Goal: Check status: Check status

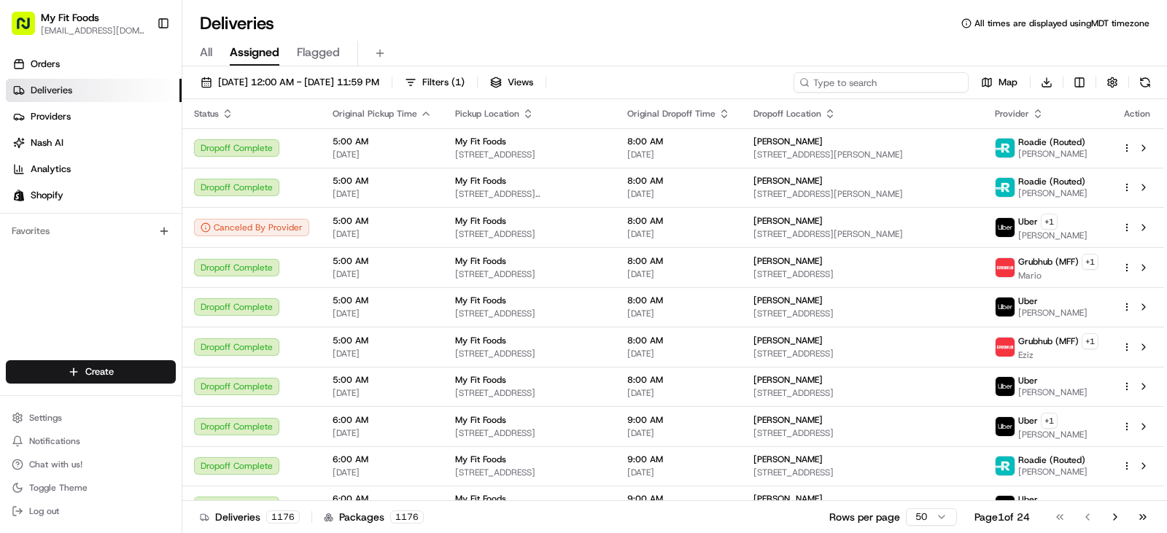
click at [900, 81] on input at bounding box center [881, 82] width 175 height 20
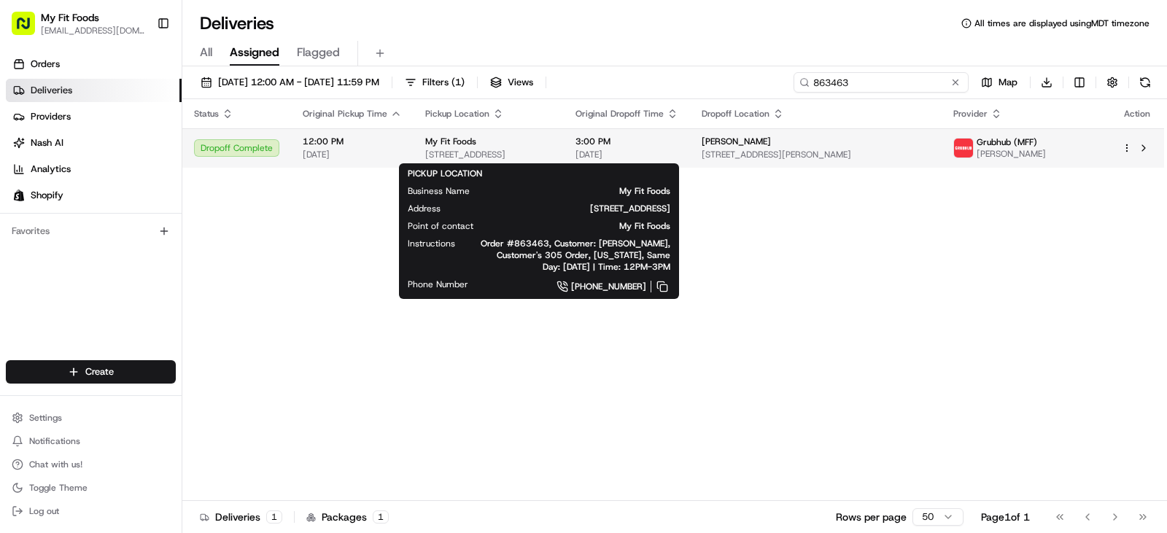
type input "863463"
click at [552, 138] on div "My Fit Foods" at bounding box center [488, 142] width 127 height 12
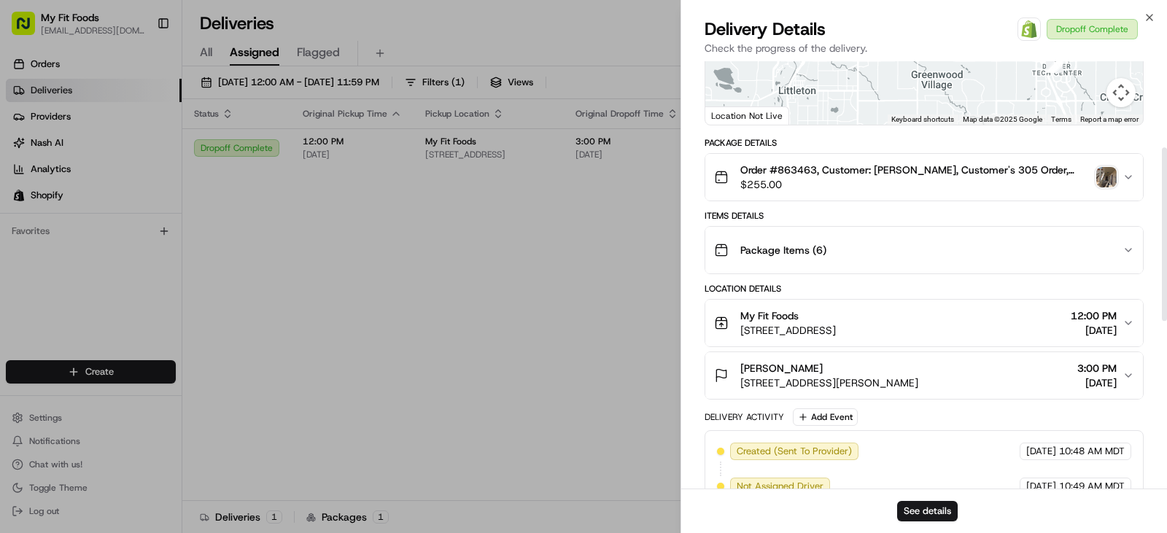
scroll to position [212, 0]
click at [1106, 177] on img "button" at bounding box center [1106, 176] width 20 height 20
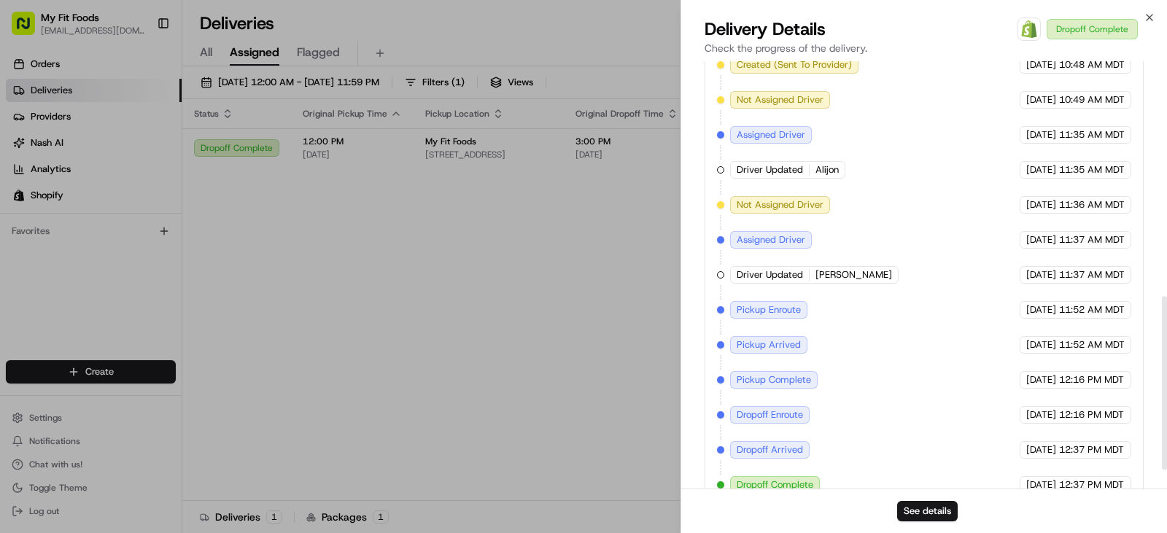
scroll to position [624, 0]
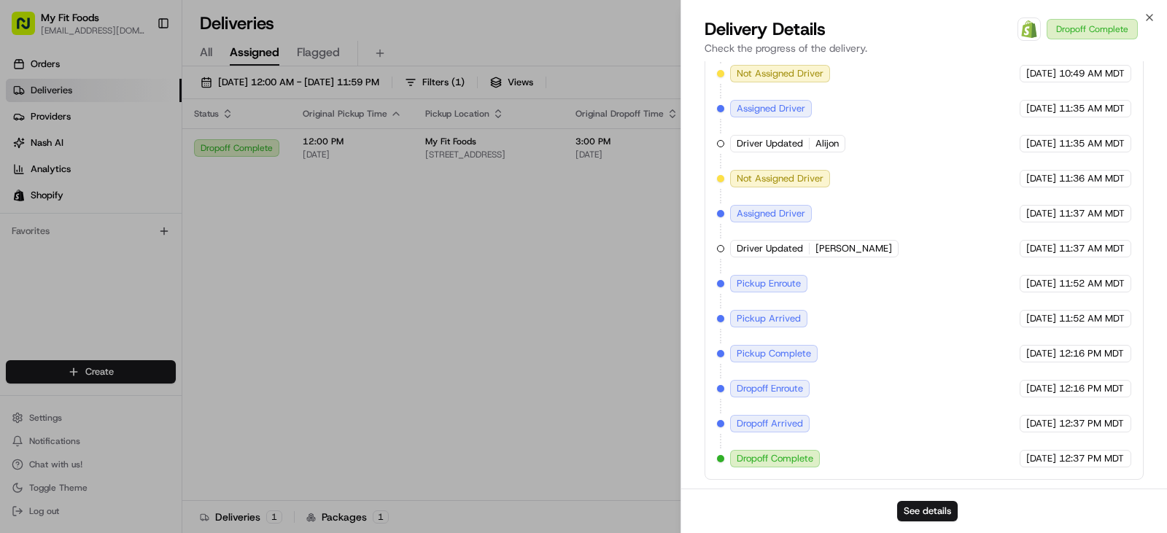
click at [1156, 14] on div "Close Delivery Details Open Order in Shopify Dropoff Complete Check the progres…" at bounding box center [924, 266] width 486 height 533
click at [1151, 14] on icon "button" at bounding box center [1150, 18] width 12 height 12
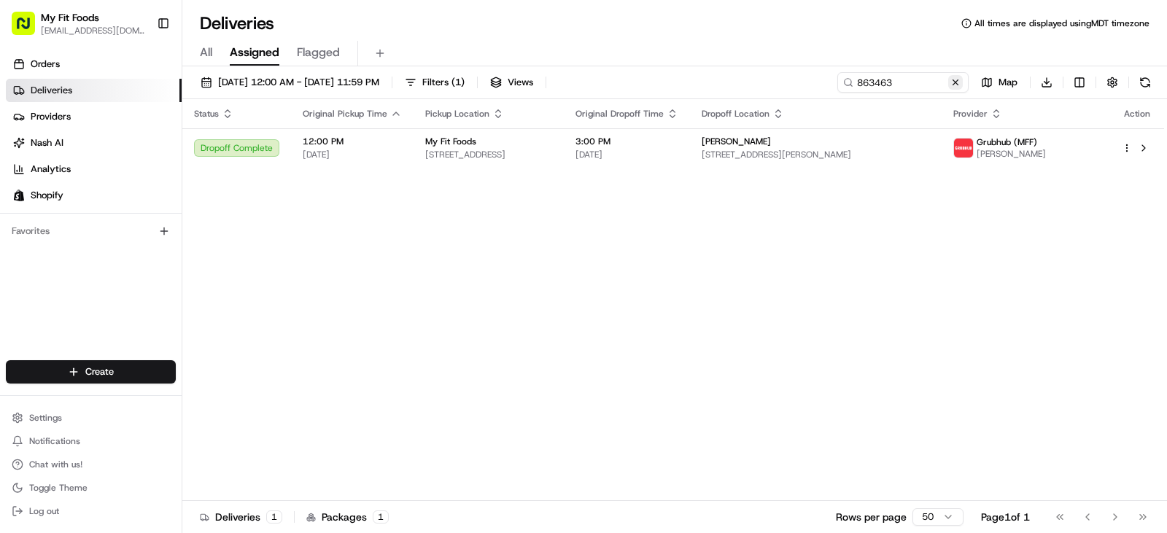
click at [955, 84] on button at bounding box center [955, 82] width 15 height 15
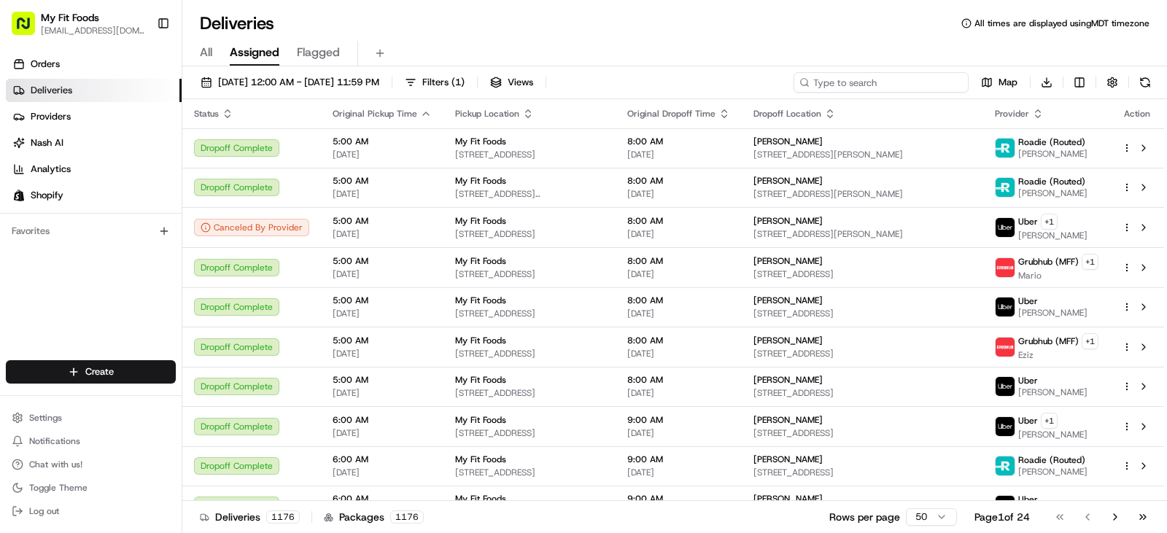
click at [864, 88] on input at bounding box center [881, 82] width 175 height 20
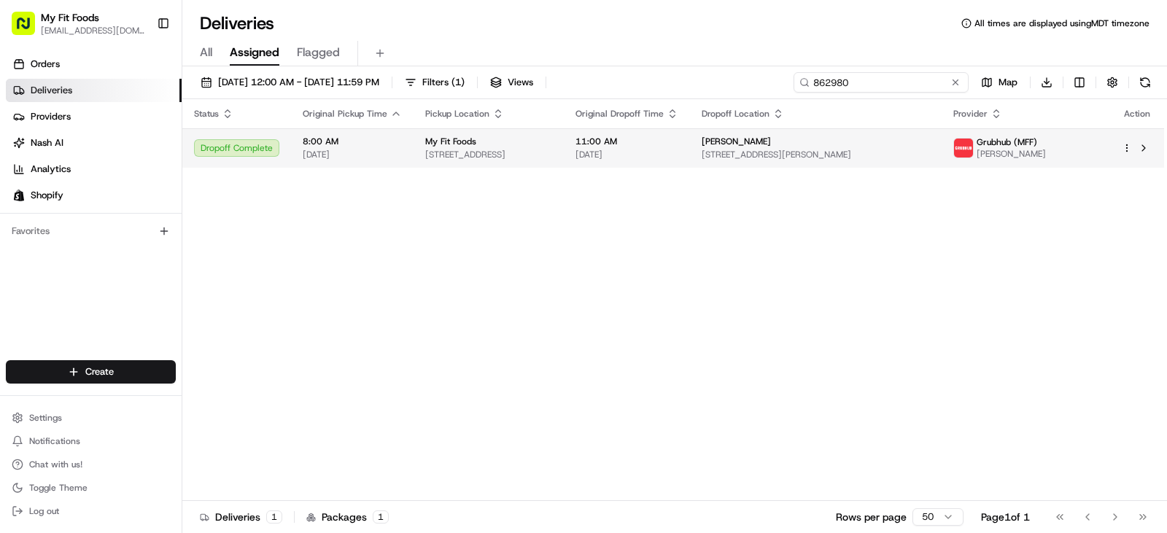
type input "862980"
click at [564, 132] on td "My Fit Foods [STREET_ADDRESS]" at bounding box center [489, 147] width 150 height 39
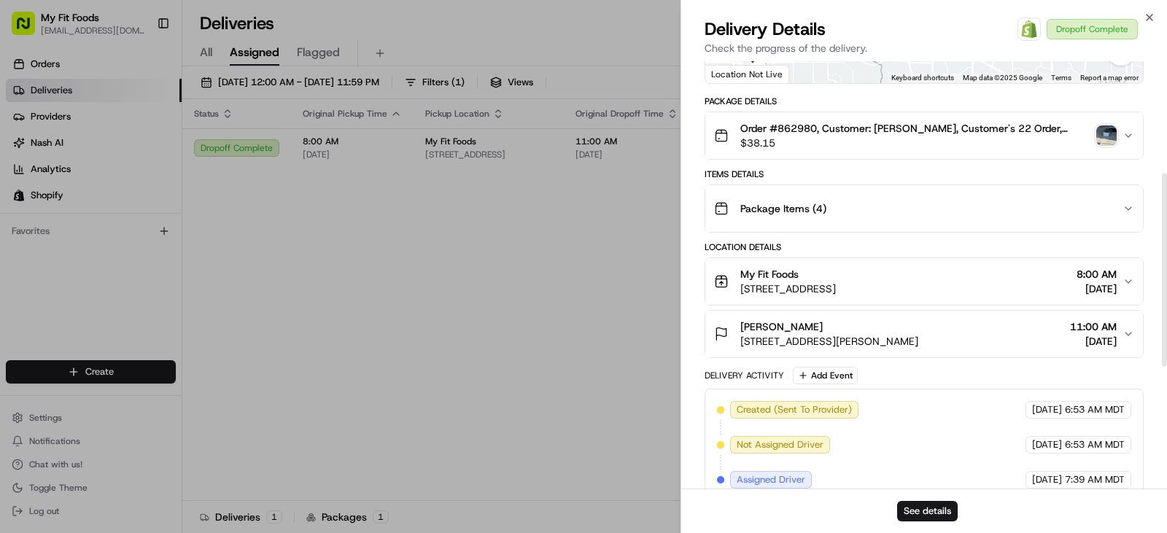
scroll to position [245, 0]
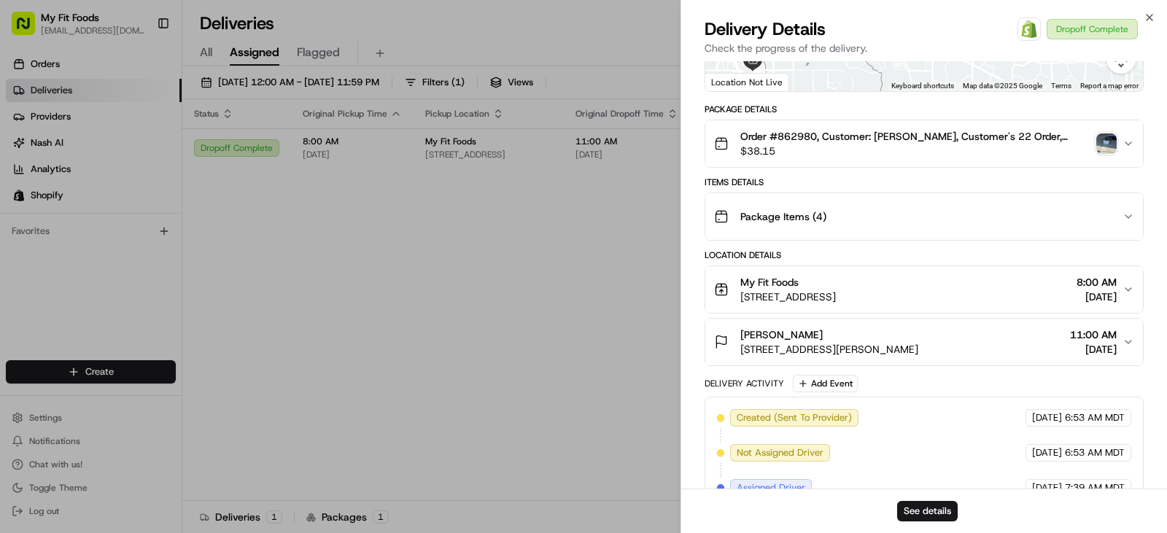
click at [1103, 140] on img "button" at bounding box center [1106, 143] width 20 height 20
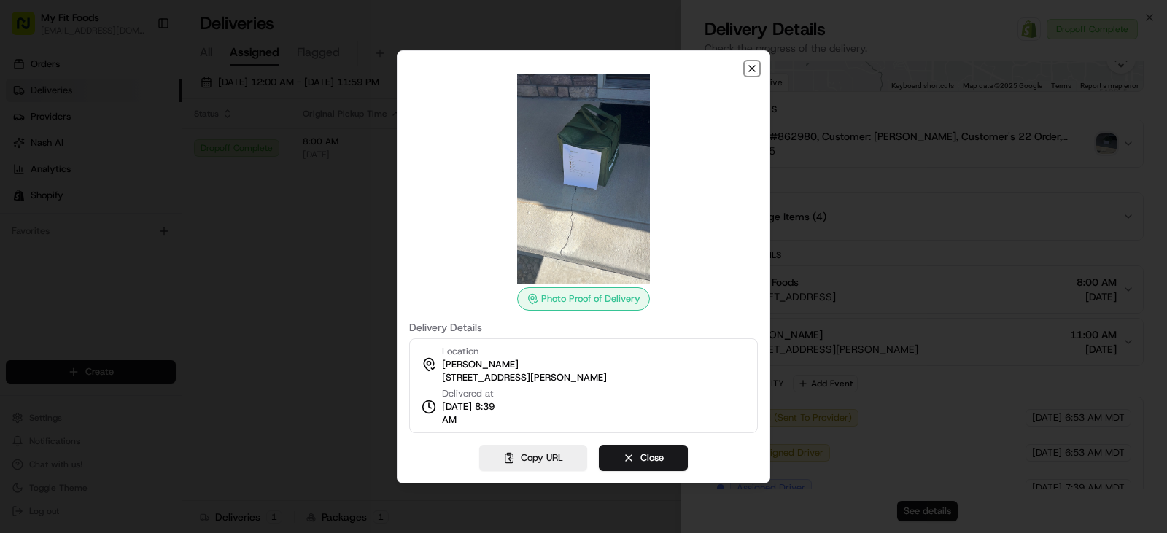
click at [749, 71] on icon "button" at bounding box center [752, 69] width 6 height 6
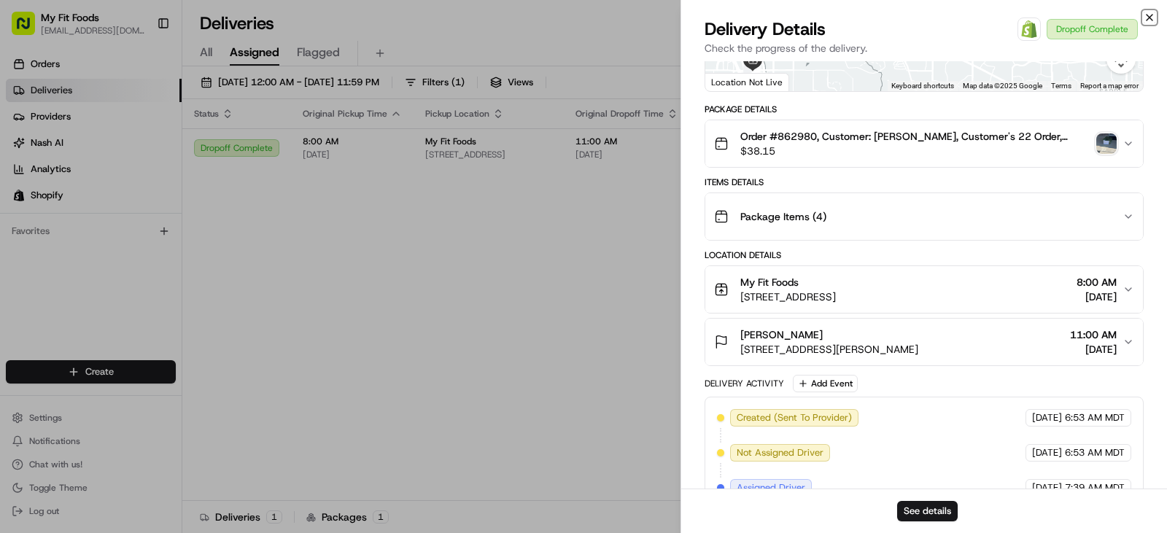
click at [1147, 18] on icon "button" at bounding box center [1150, 18] width 12 height 12
